Goal: Transaction & Acquisition: Purchase product/service

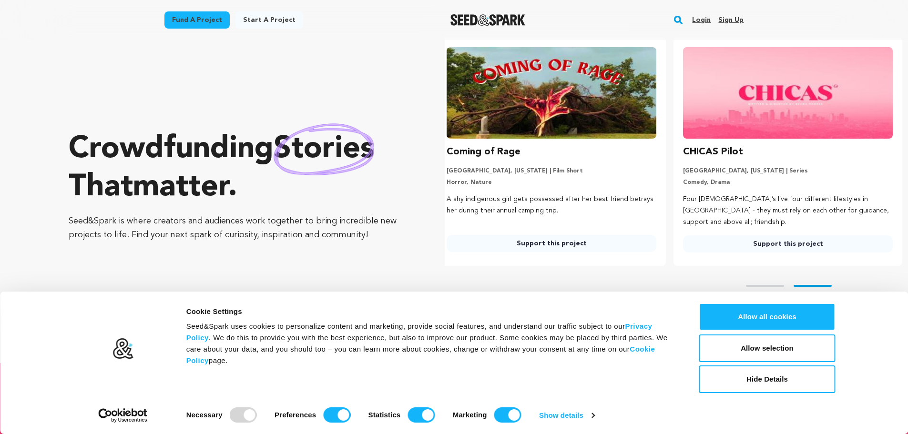
scroll to position [48, 0]
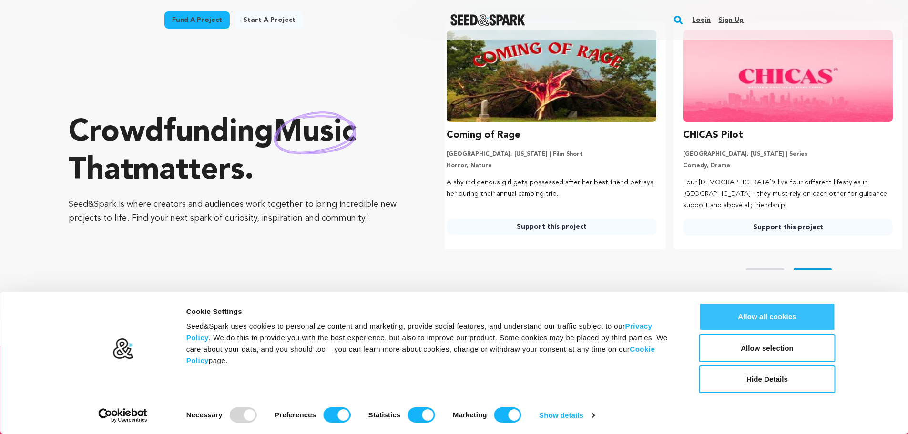
click at [779, 317] on button "Allow all cookies" at bounding box center [767, 317] width 136 height 28
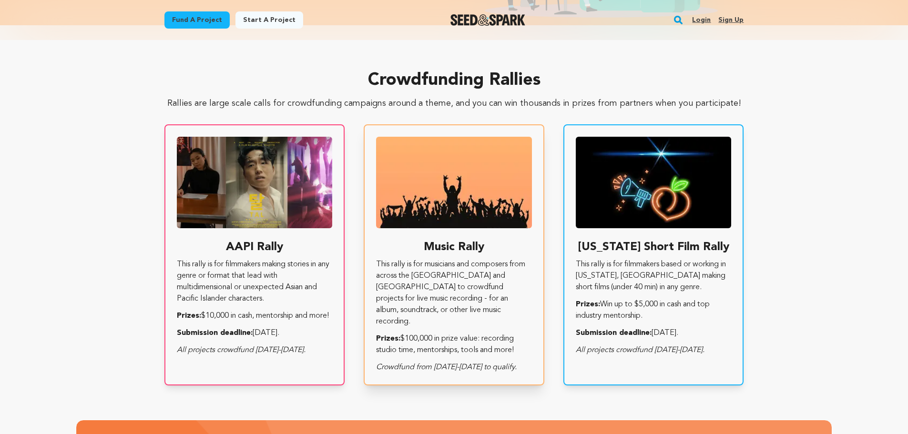
scroll to position [0, 0]
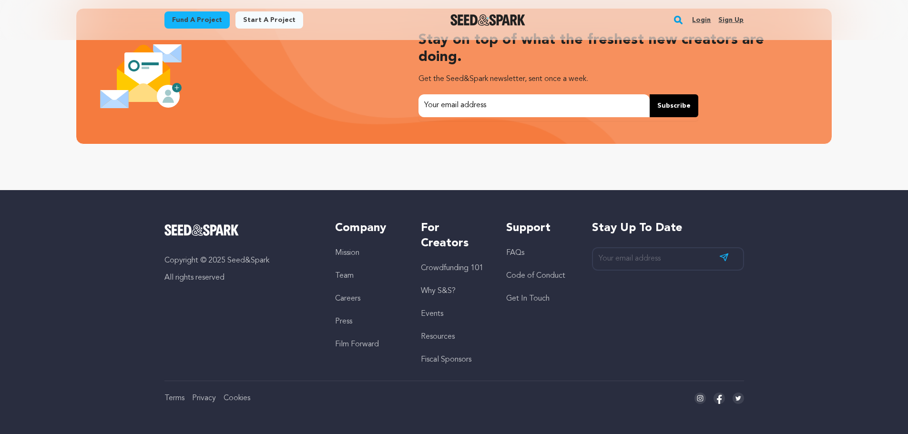
click at [449, 267] on link "Crowdfunding 101" at bounding box center [452, 269] width 62 height 8
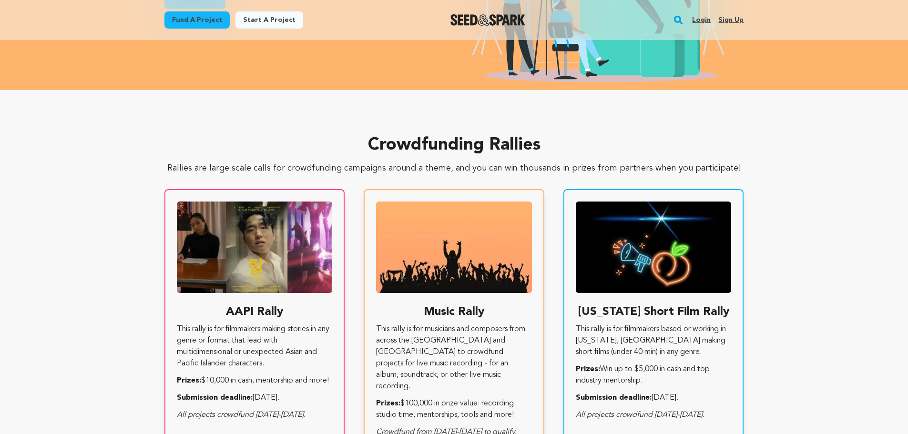
scroll to position [0, 244]
click at [207, 20] on link "Fund a project" at bounding box center [196, 19] width 65 height 17
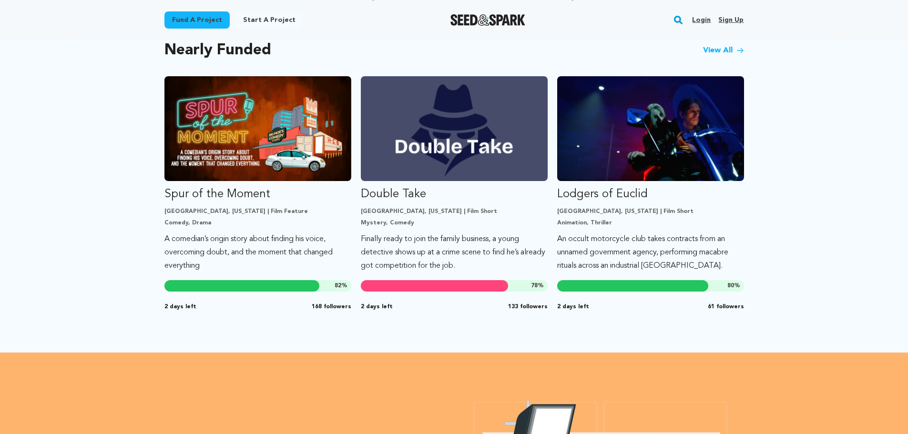
scroll to position [858, 0]
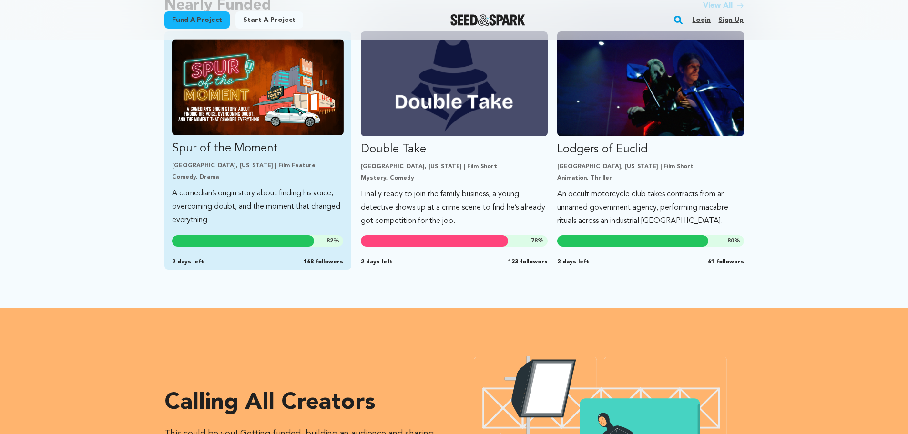
click at [286, 114] on img "Fund Spur of the Moment" at bounding box center [258, 87] width 172 height 96
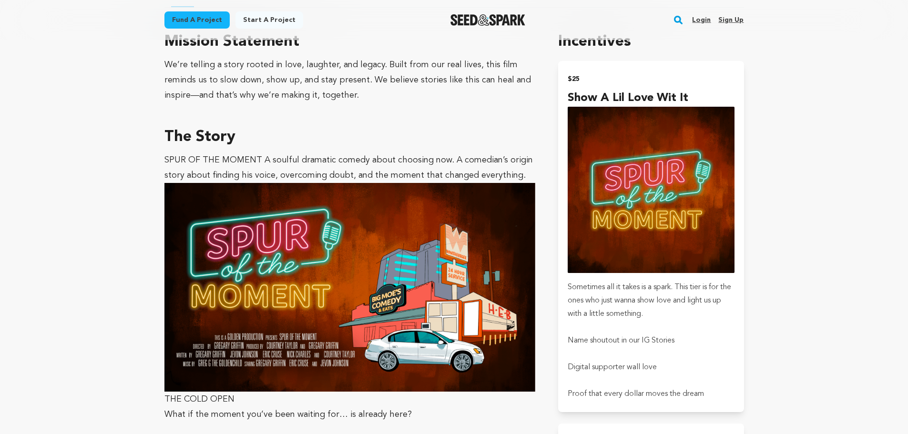
scroll to position [810, 0]
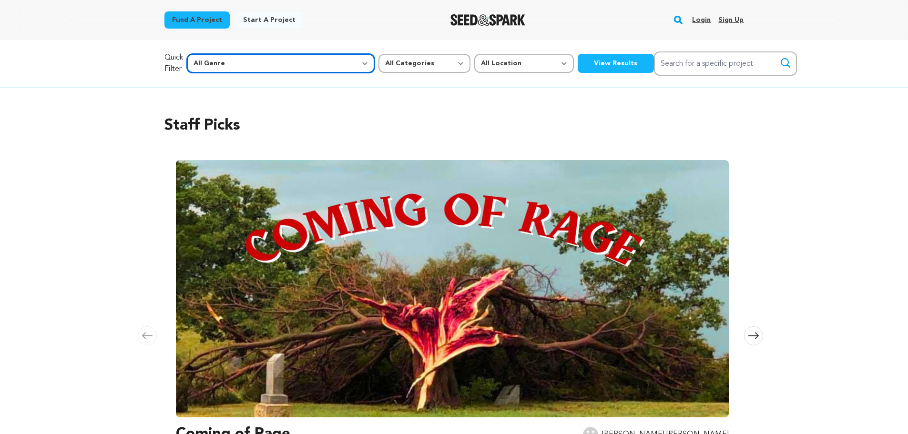
click at [288, 61] on select "All Genre Action Adventure Afrobeat Alternative Ambient Animation Bebop Big Ban…" at bounding box center [281, 63] width 188 height 19
select select "15"
click at [207, 54] on select "All Genre Action Adventure Afrobeat Alternative Ambient Animation Bebop Big Ban…" at bounding box center [281, 63] width 188 height 19
click at [578, 58] on button "View Results" at bounding box center [616, 63] width 76 height 19
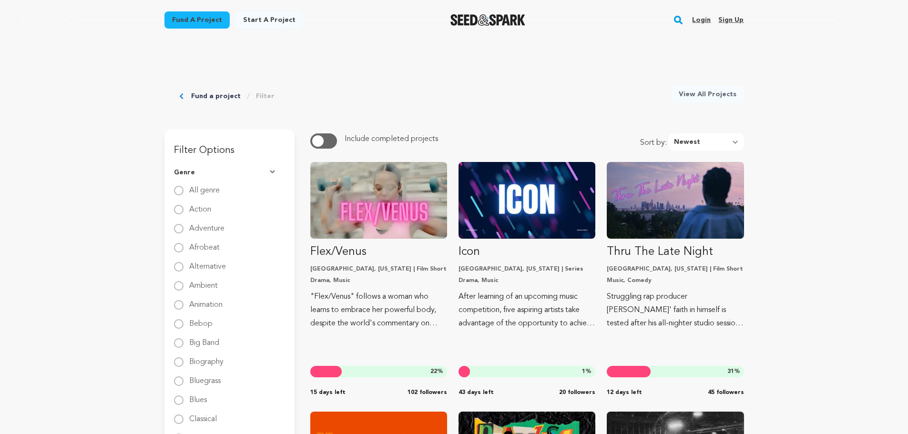
click at [703, 97] on link "View All Projects" at bounding box center [707, 94] width 73 height 17
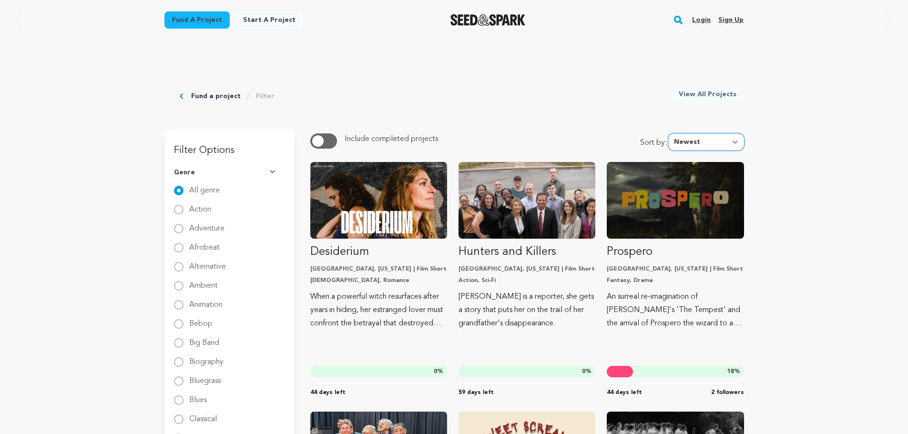
click at [692, 139] on select "Newest Most Popular Most Funded Trending Now Ending Now Amount Raised" at bounding box center [706, 141] width 76 height 17
click at [671, 133] on select "Newest Most Popular Most Funded Trending Now Ending Now Amount Raised" at bounding box center [706, 141] width 76 height 17
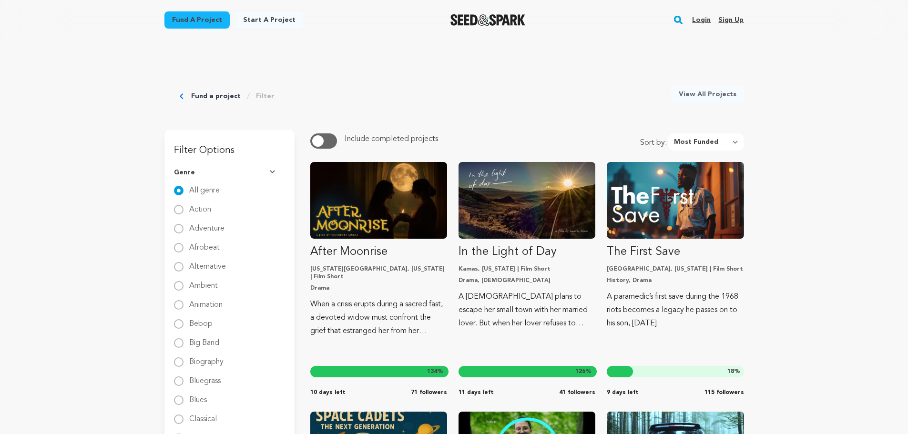
click at [270, 172] on img at bounding box center [274, 172] width 8 height 5
click at [218, 229] on button "Location" at bounding box center [229, 224] width 111 height 25
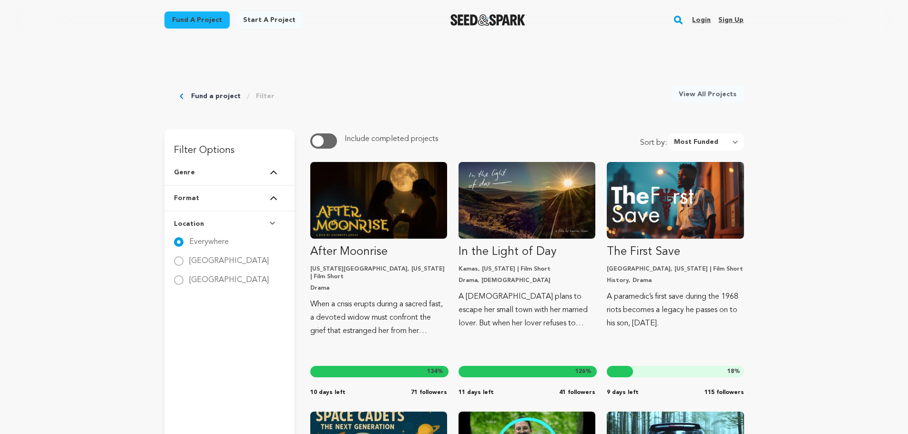
click at [216, 202] on button "Format" at bounding box center [229, 198] width 111 height 25
click at [214, 220] on button "Location" at bounding box center [229, 224] width 111 height 25
click at [702, 144] on select "Newest Most Popular Most Funded Trending Now Ending Now Amount Raised" at bounding box center [706, 141] width 76 height 17
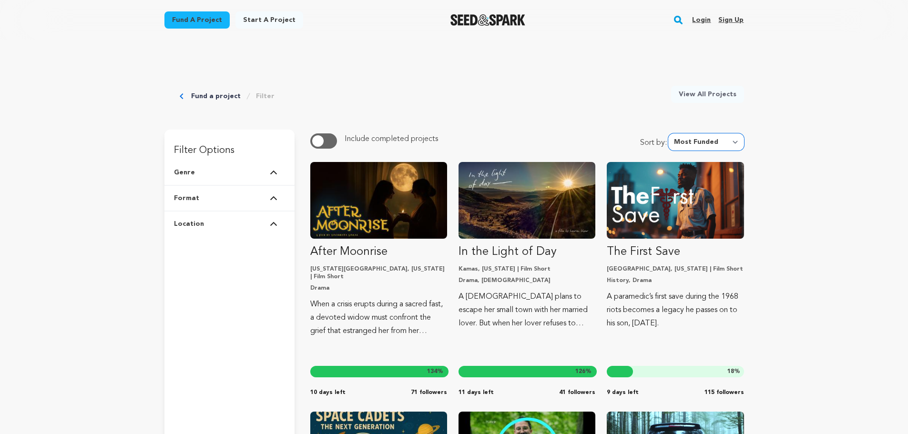
select select "amount_raised"
click at [671, 133] on select "Newest Most Popular Most Funded Trending Now Ending Now Amount Raised" at bounding box center [706, 141] width 76 height 17
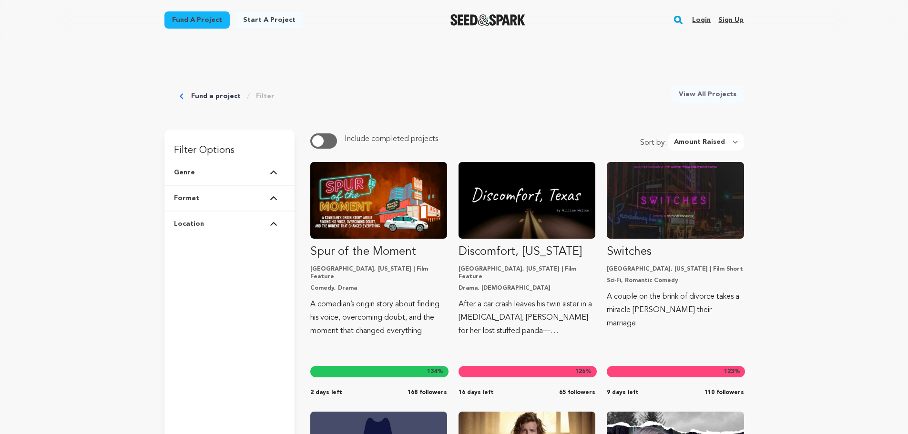
click at [271, 176] on button "Genre" at bounding box center [229, 172] width 111 height 25
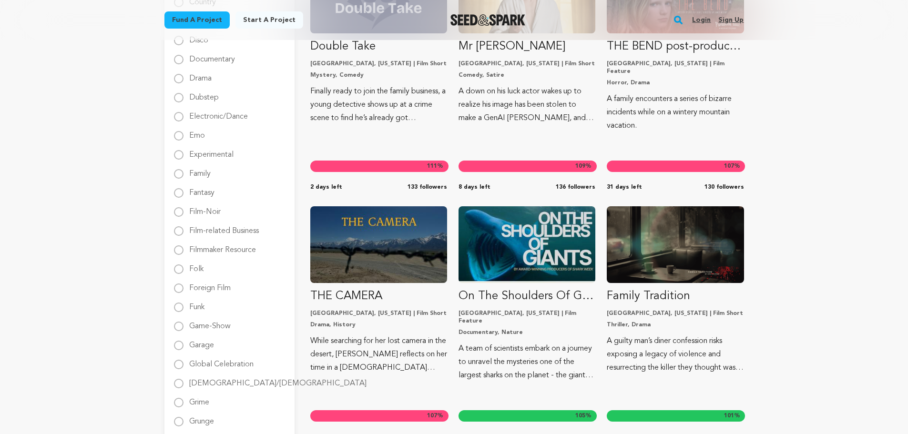
scroll to position [477, 0]
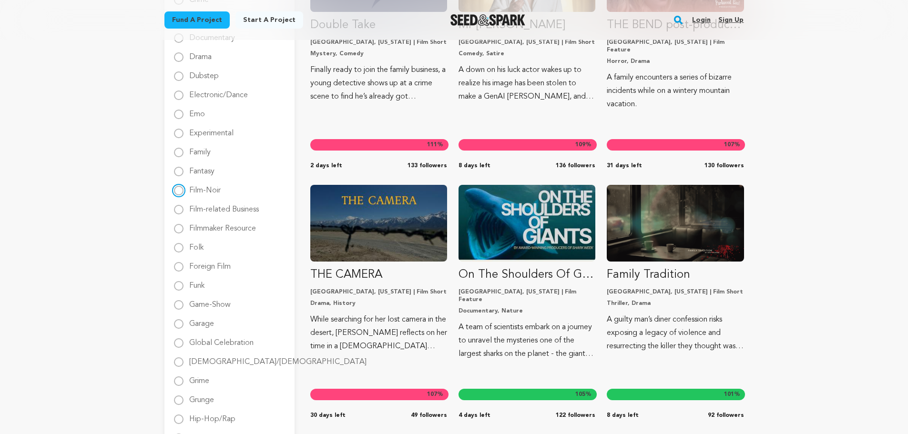
click at [176, 189] on input "Film-Noir" at bounding box center [179, 191] width 10 height 10
radio input "true"
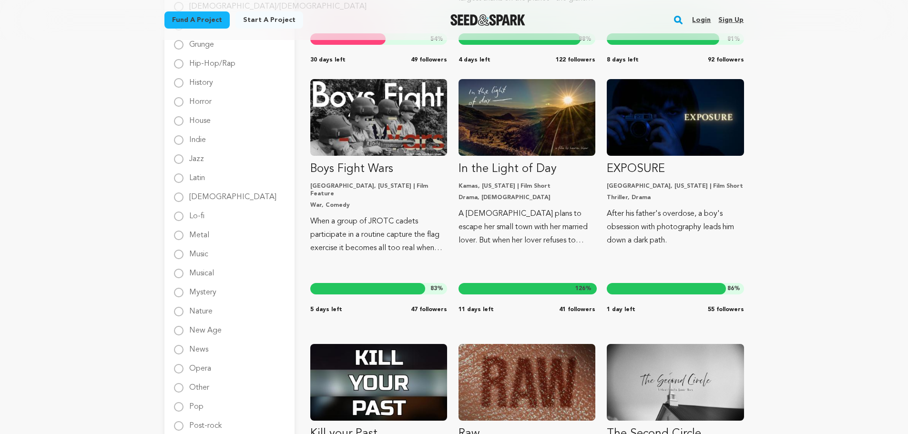
scroll to position [858, 0]
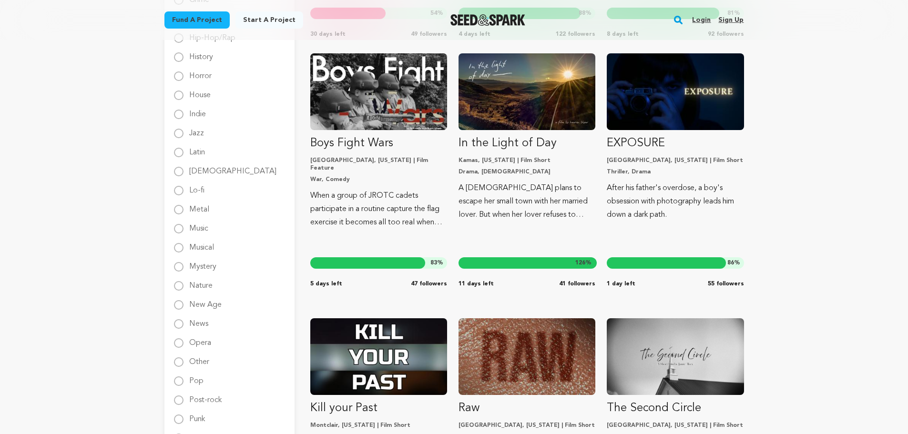
click at [193, 173] on label "[DEMOGRAPHIC_DATA]" at bounding box center [232, 167] width 87 height 15
click at [184, 173] on input "[DEMOGRAPHIC_DATA]" at bounding box center [179, 172] width 10 height 10
radio input "true"
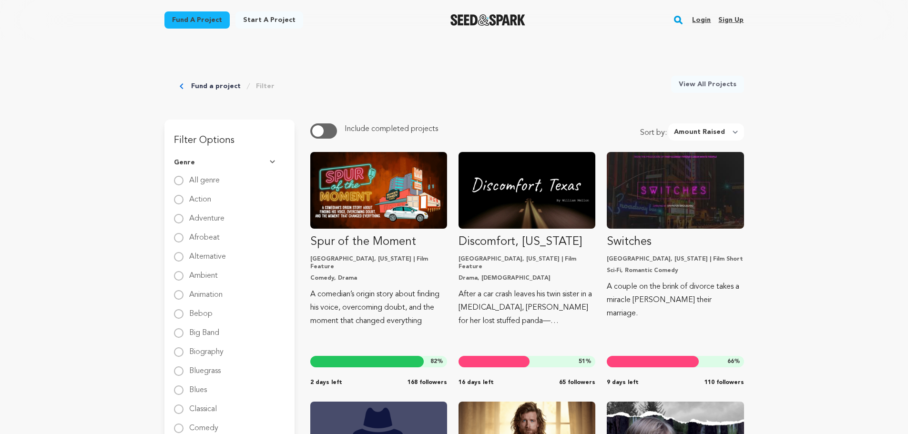
scroll to position [0, 0]
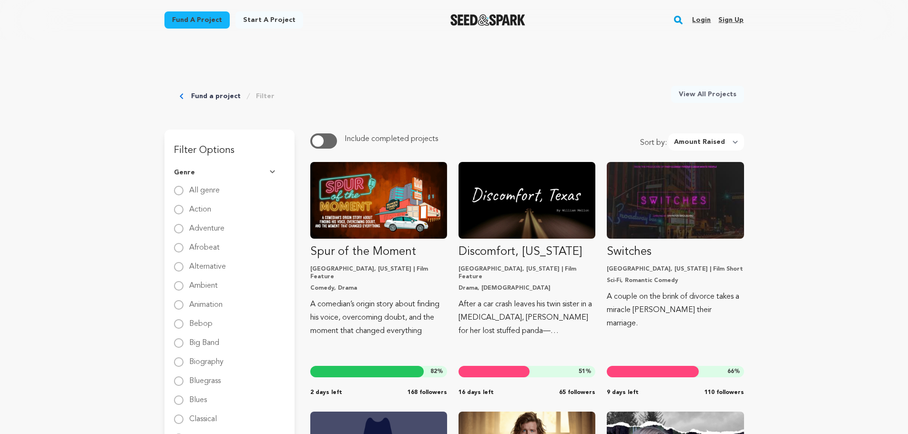
click at [181, 22] on link "Fund a project" at bounding box center [196, 19] width 65 height 17
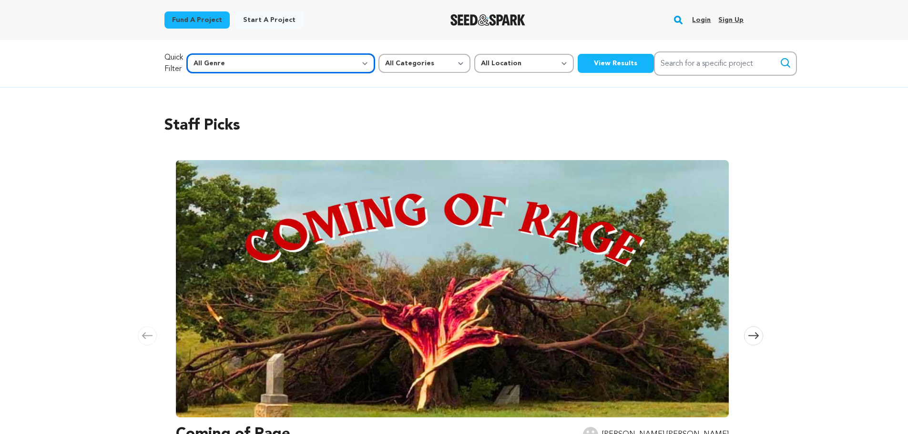
click at [283, 66] on select "All Genre Action Adventure Afrobeat Alternative Ambient Animation Bebop Big Ban…" at bounding box center [281, 63] width 188 height 19
select select "374"
click at [207, 54] on select "All Genre Action Adventure Afrobeat Alternative Ambient Animation Bebop Big Ban…" at bounding box center [281, 63] width 188 height 19
click at [578, 65] on button "View Results" at bounding box center [616, 63] width 76 height 19
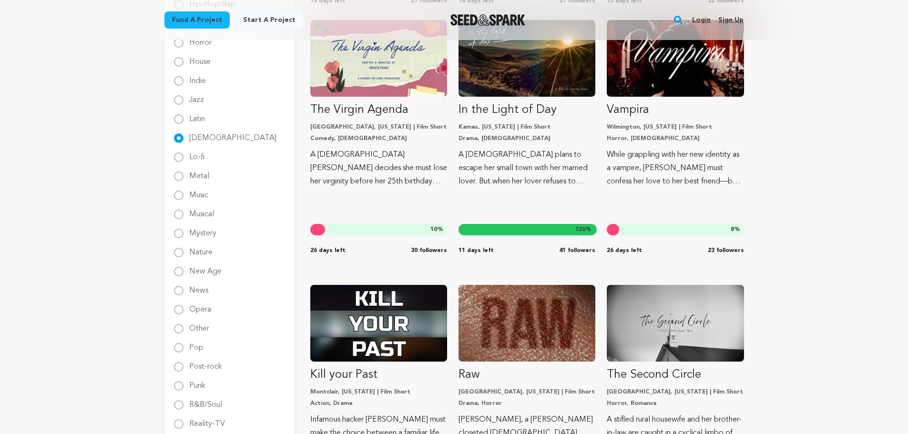
scroll to position [906, 0]
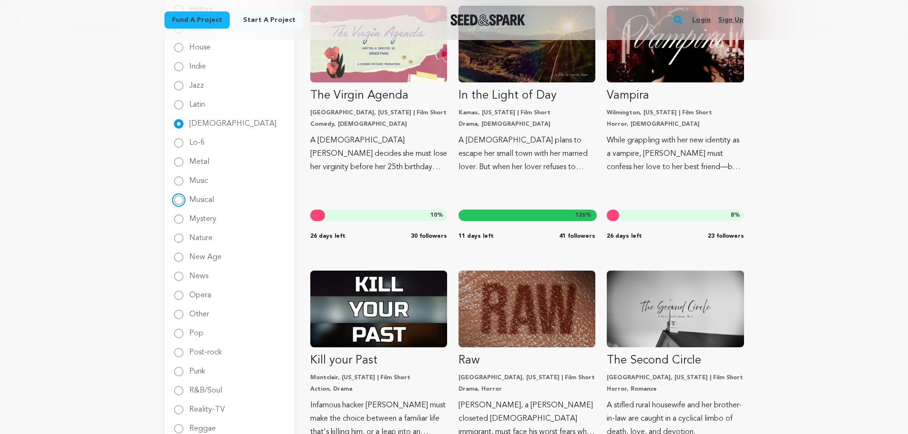
click at [179, 200] on input "Musical" at bounding box center [179, 200] width 10 height 10
radio input "true"
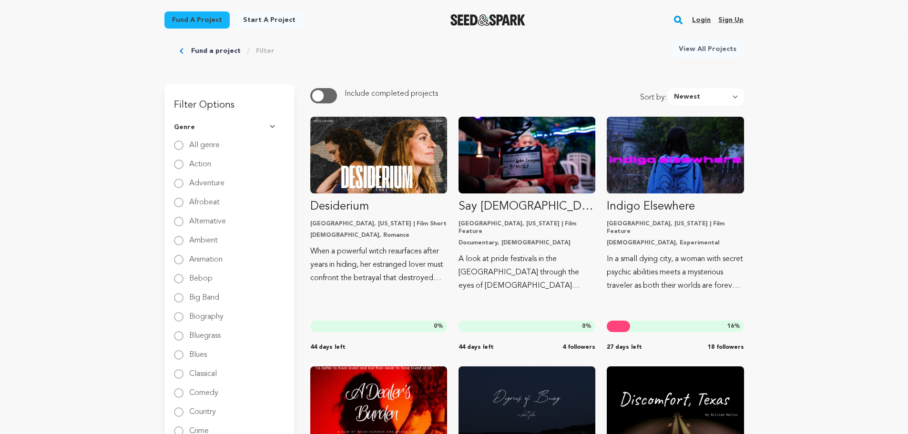
scroll to position [0, 0]
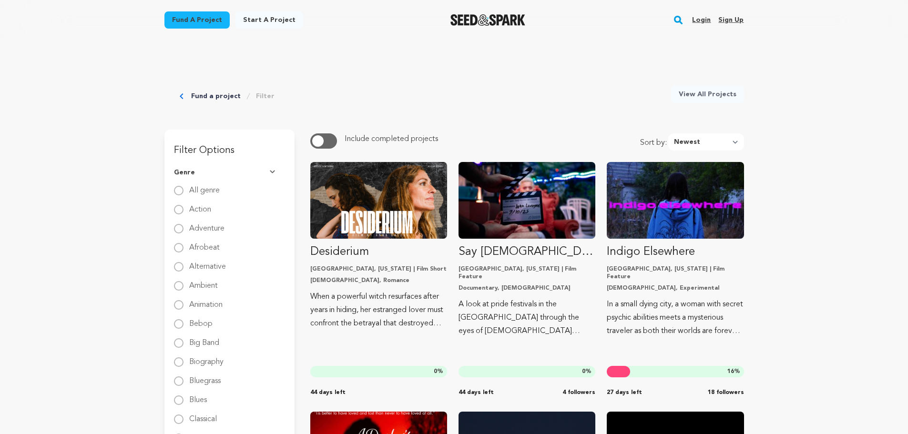
click at [218, 153] on h3 "Filter Options" at bounding box center [229, 145] width 130 height 31
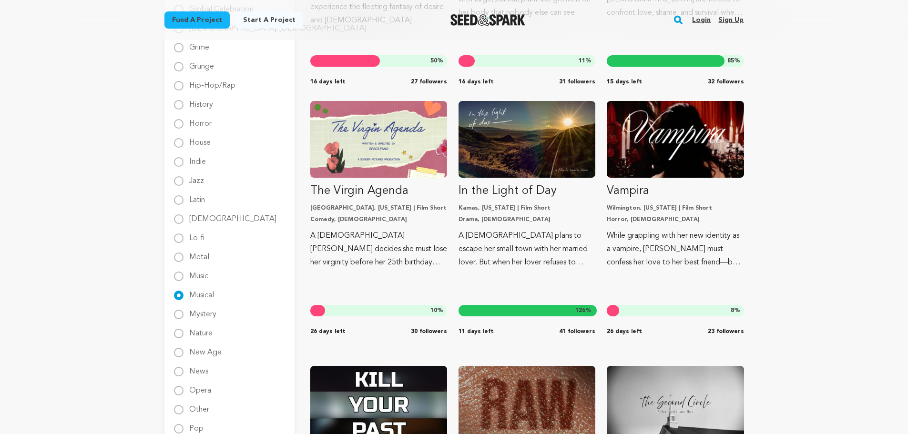
scroll to position [1049, 0]
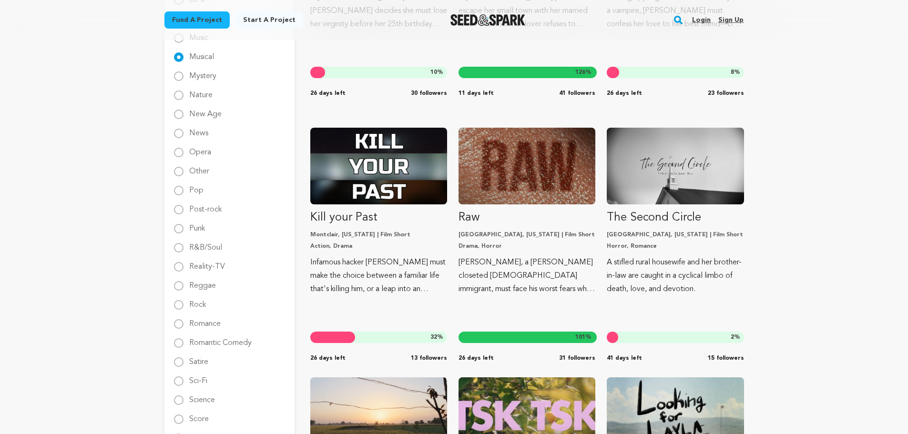
click at [200, 58] on label "Musical" at bounding box center [201, 53] width 25 height 15
click at [184, 58] on input "Musical" at bounding box center [179, 57] width 10 height 10
click at [200, 58] on label "Musical" at bounding box center [201, 53] width 25 height 15
click at [184, 58] on input "Musical" at bounding box center [179, 57] width 10 height 10
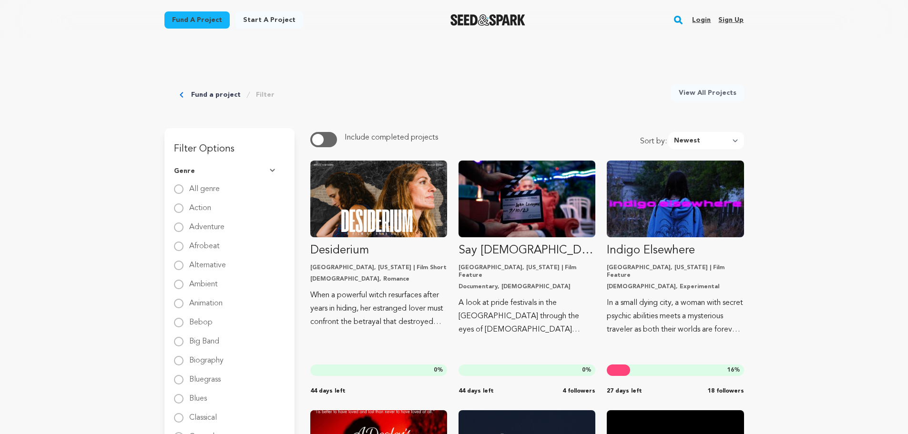
scroll to position [0, 0]
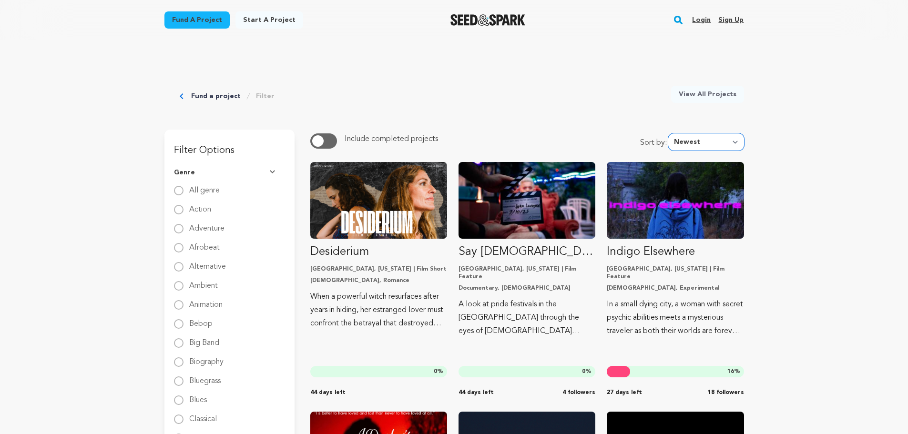
click at [710, 135] on select "Newest Most Popular Most Funded Trending Now Ending Now Amount Raised" at bounding box center [706, 141] width 76 height 17
click at [563, 116] on div "Fund a project Filter View All Projects" at bounding box center [454, 81] width 580 height 82
click at [210, 25] on link "Fund a project" at bounding box center [196, 19] width 65 height 17
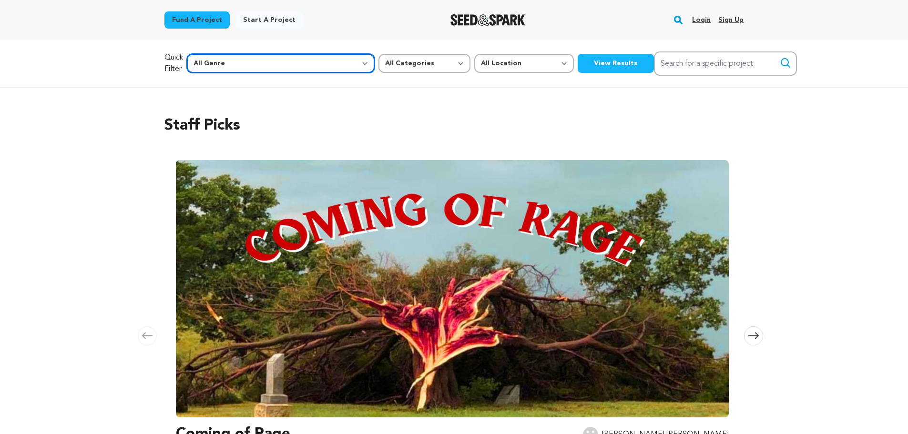
click at [284, 61] on select "All Genre Action Adventure Afrobeat Alternative Ambient Animation Bebop Big Ban…" at bounding box center [281, 63] width 188 height 19
select select "16"
click at [207, 54] on select "All Genre Action Adventure Afrobeat Alternative Ambient Animation Bebop Big Ban…" at bounding box center [281, 63] width 188 height 19
click at [578, 64] on button "View Results" at bounding box center [616, 63] width 76 height 19
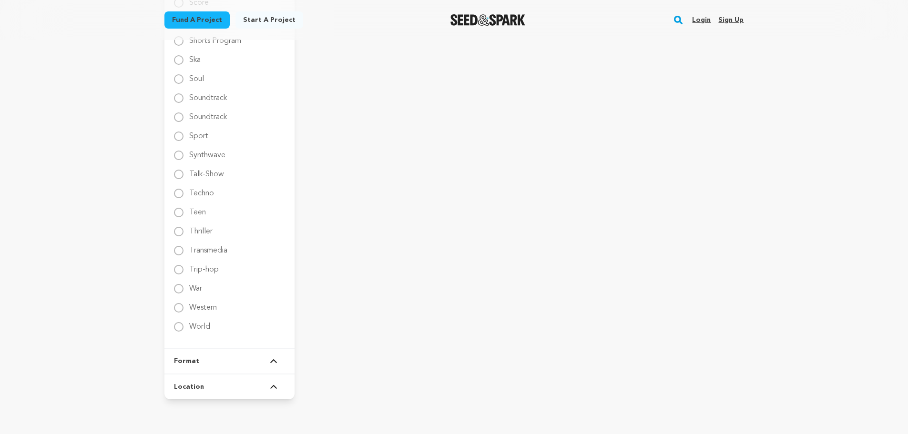
scroll to position [1621, 0]
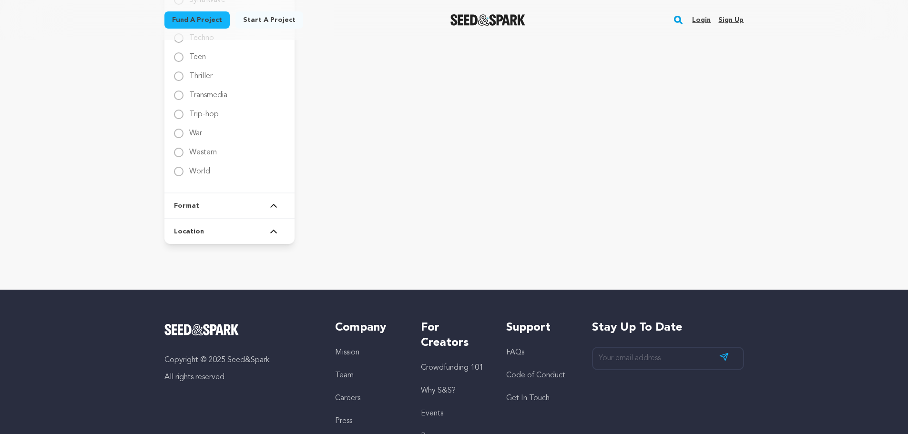
click at [277, 205] on img at bounding box center [274, 206] width 8 height 5
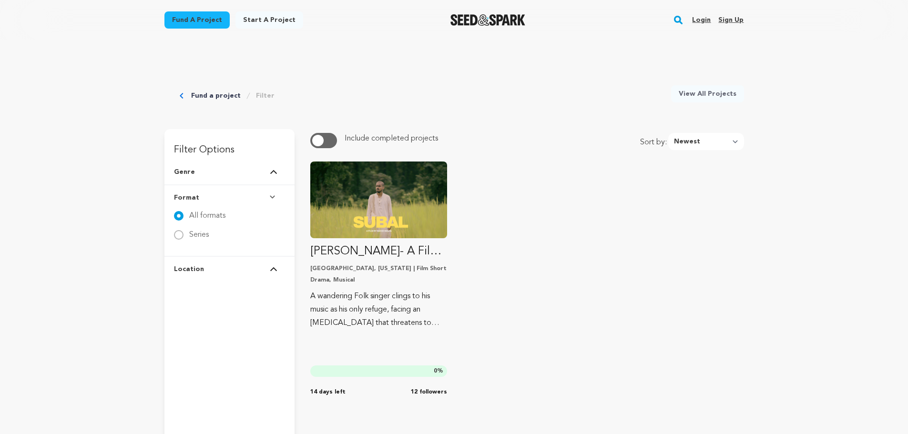
scroll to position [0, 0]
click at [271, 196] on img at bounding box center [274, 198] width 8 height 5
click at [202, 19] on link "Fund a project" at bounding box center [196, 19] width 65 height 17
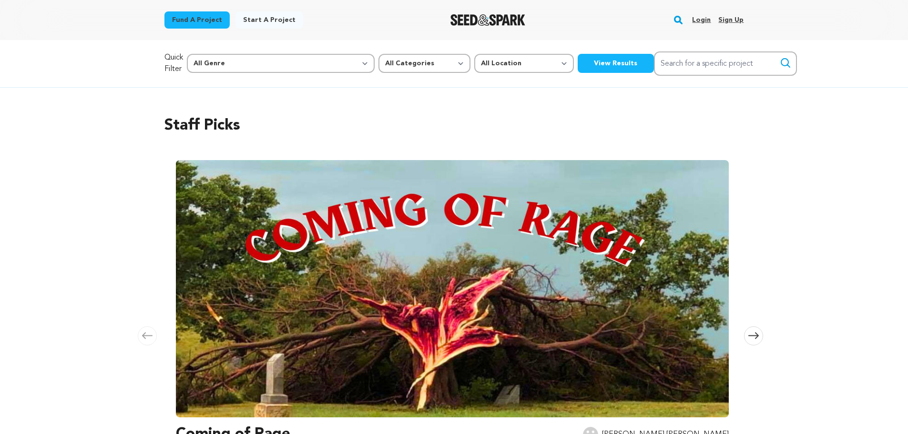
select select "383"
click at [378, 54] on select "All Categories Film Feature Film Short Series Music Video Comics Artist Residen…" at bounding box center [424, 63] width 92 height 19
click at [474, 61] on select "All Location Everywhere United States Canada" at bounding box center [524, 63] width 100 height 19
click at [578, 61] on button "View Results" at bounding box center [616, 63] width 76 height 19
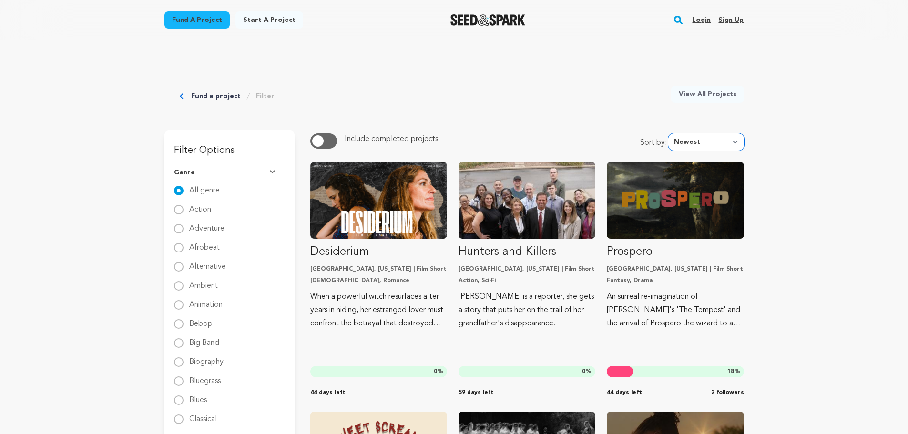
click at [703, 140] on select "Newest Most Popular Most Funded Trending Now Ending Now Amount Raised" at bounding box center [706, 141] width 76 height 17
select select "ending_now"
click at [671, 133] on select "Newest Most Popular Most Funded Trending Now Ending Now Amount Raised" at bounding box center [706, 141] width 76 height 17
click at [688, 140] on select "Newest Most Popular Most Funded Trending Now Ending Now Amount Raised" at bounding box center [706, 141] width 76 height 17
click at [671, 133] on select "Newest Most Popular Most Funded Trending Now Ending Now Amount Raised" at bounding box center [706, 141] width 76 height 17
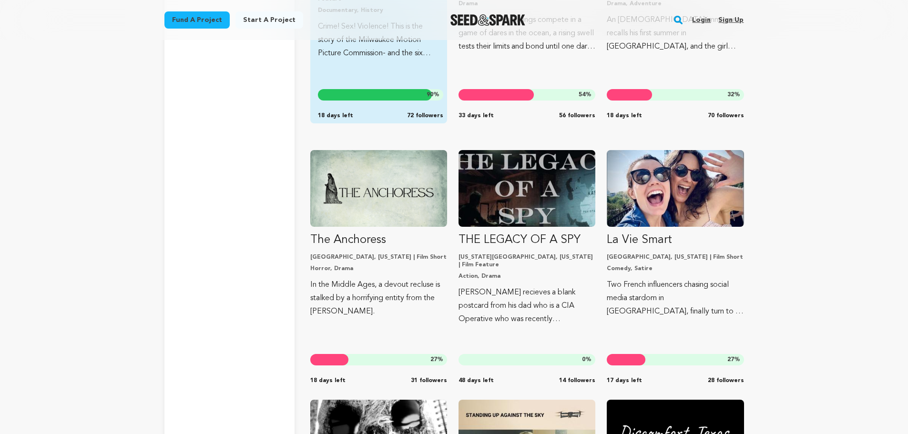
scroll to position [5100, 0]
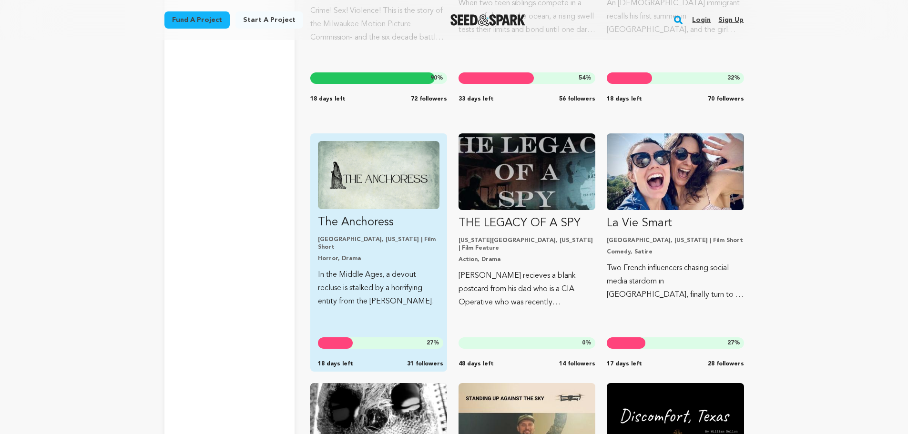
click at [384, 189] on img "Fund The Anchoress" at bounding box center [379, 175] width 122 height 68
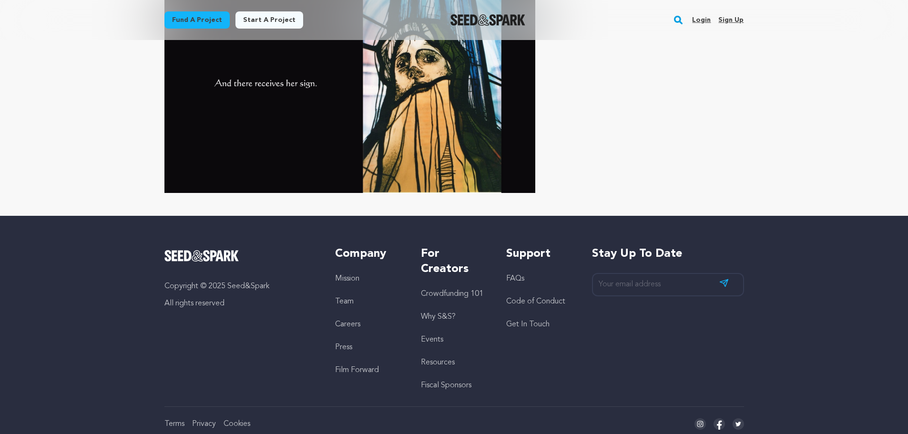
scroll to position [2674, 0]
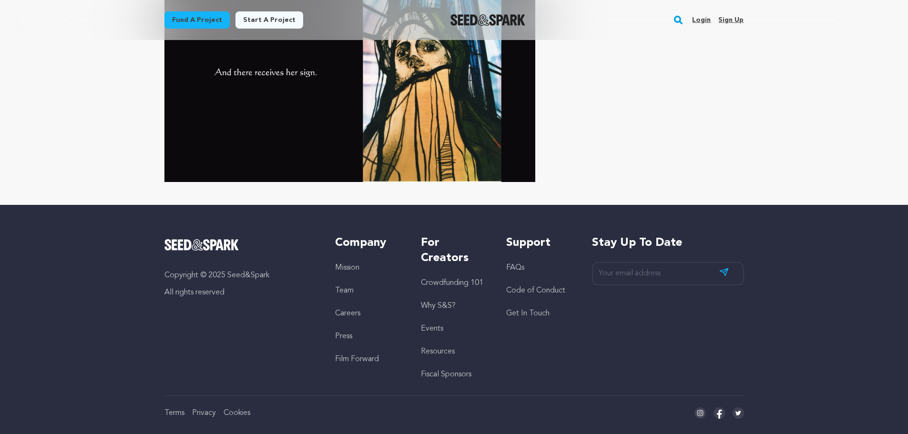
click at [445, 302] on link "Why S&S?" at bounding box center [438, 306] width 35 height 8
